Goal: Communication & Community: Answer question/provide support

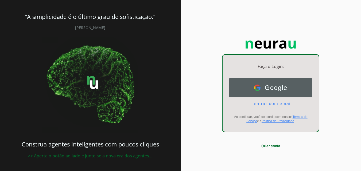
click at [292, 87] on button "Google Google" at bounding box center [270, 87] width 83 height 19
click at [279, 86] on span "Google" at bounding box center [274, 87] width 27 height 7
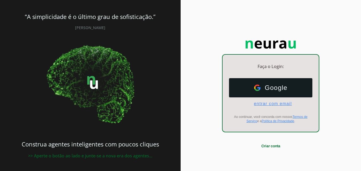
click at [281, 104] on span "entrar com email" at bounding box center [271, 104] width 42 height 5
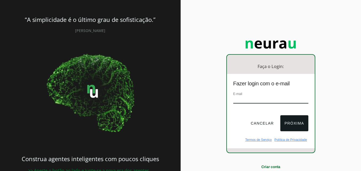
paste input "[EMAIL_ADDRESS][DOMAIN_NAME]"
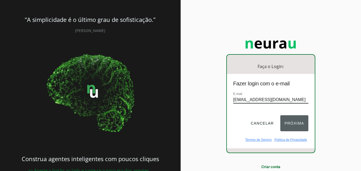
type input "[EMAIL_ADDRESS][DOMAIN_NAME]"
click at [285, 125] on button "Próxima" at bounding box center [294, 123] width 28 height 16
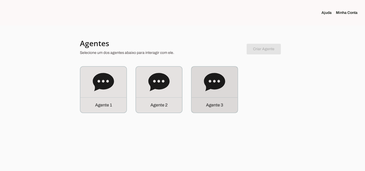
click at [231, 91] on div "Agente 3" at bounding box center [215, 90] width 46 height 46
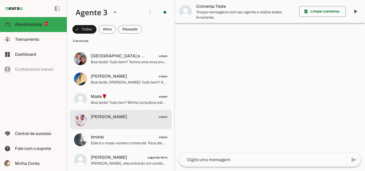
scroll to position [267, 0]
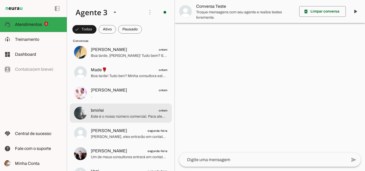
click at [143, 115] on span "Este é o nosso número comercial. Para atendimento financeiro, suporte e Paranha…" at bounding box center [129, 116] width 77 height 5
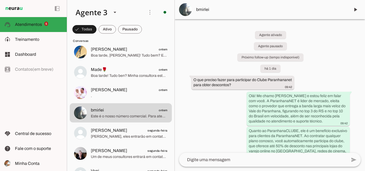
scroll to position [294, 0]
